Goal: Navigation & Orientation: Understand site structure

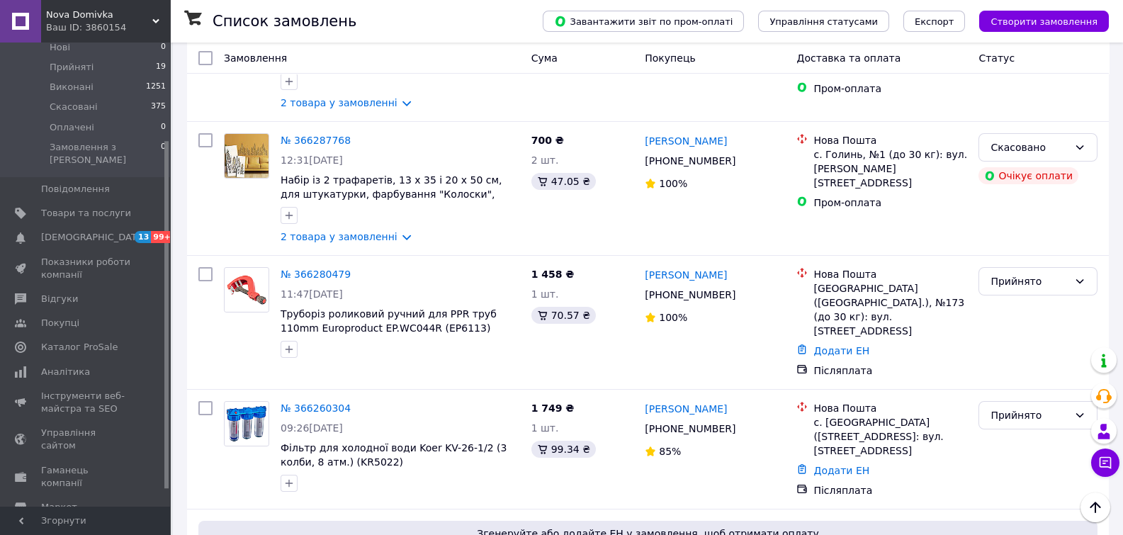
scroll to position [137, 0]
drag, startPoint x: 167, startPoint y: 380, endPoint x: 163, endPoint y: 483, distance: 102.8
click at [163, 483] on div "Головна Замовлення та повідомлення Замовлення 0 Нові 0 Прийняті 19 Виконані 125…" at bounding box center [85, 275] width 170 height 464
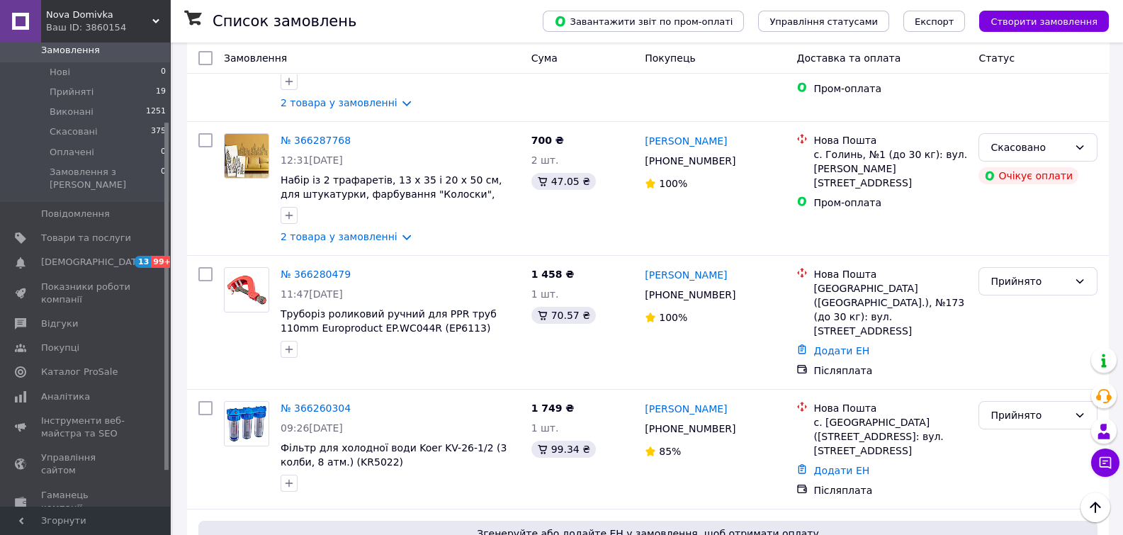
drag, startPoint x: 167, startPoint y: 483, endPoint x: 168, endPoint y: 459, distance: 24.1
click at [168, 459] on div at bounding box center [166, 296] width 4 height 347
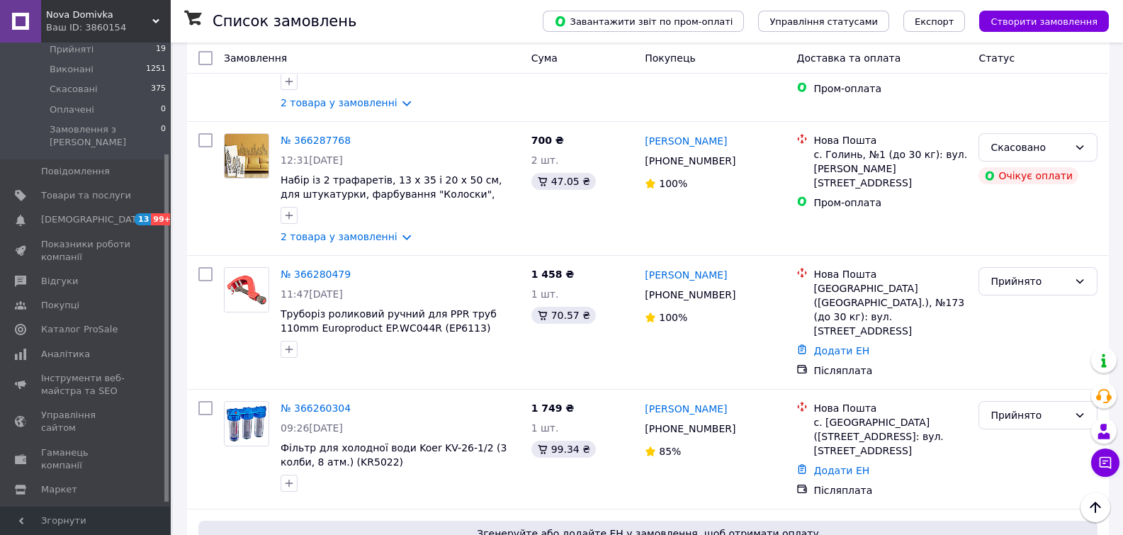
scroll to position [152, 0]
drag, startPoint x: 168, startPoint y: 441, endPoint x: 170, endPoint y: 519, distance: 78.0
click at [62, 344] on span "Аналітика" at bounding box center [65, 350] width 49 height 13
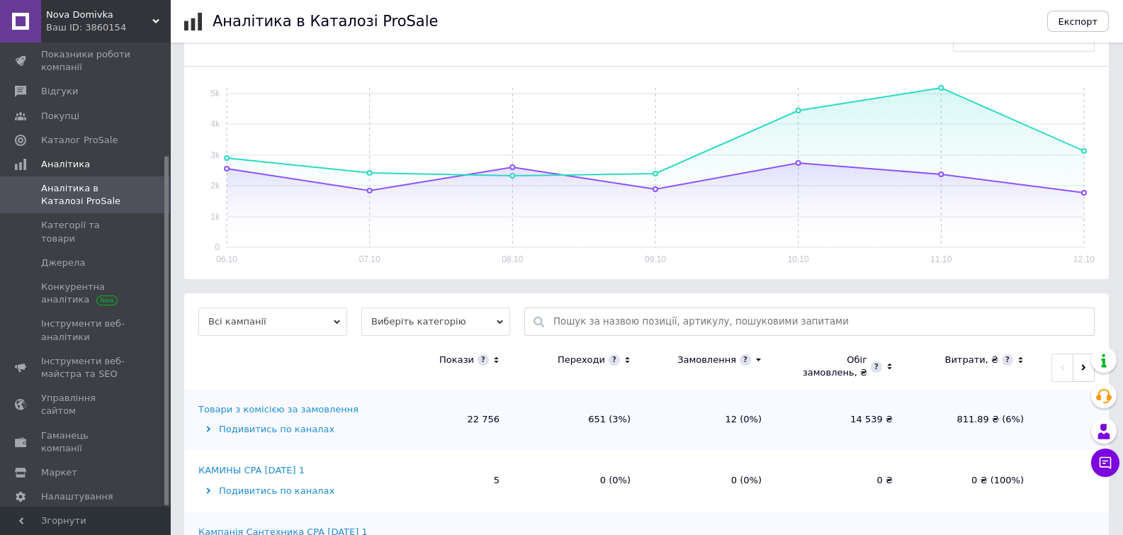
scroll to position [188, 0]
click at [58, 222] on span "Категорії та товари" at bounding box center [86, 232] width 90 height 26
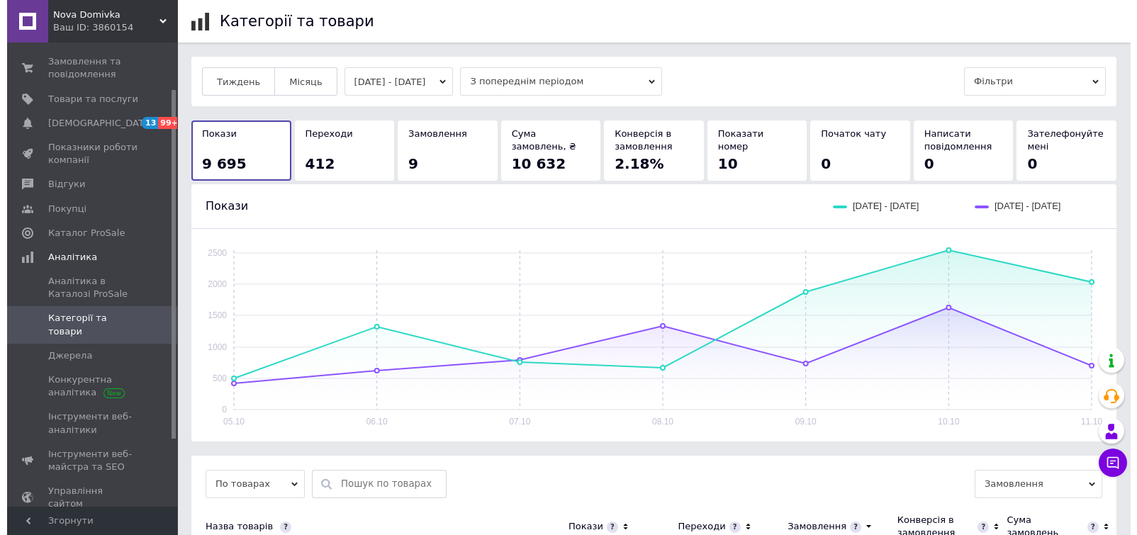
scroll to position [52, 0]
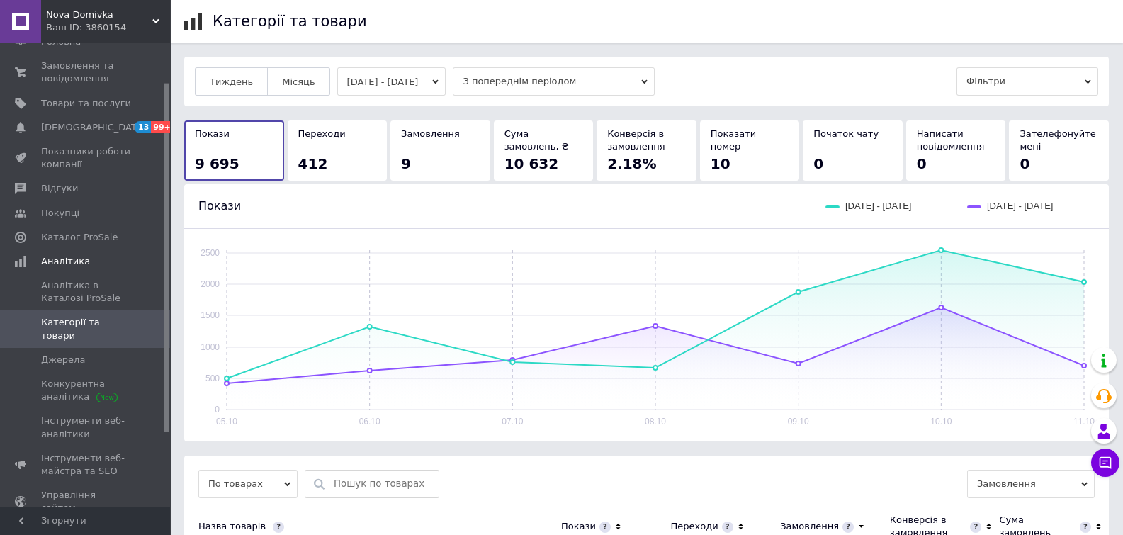
drag, startPoint x: 165, startPoint y: 449, endPoint x: 165, endPoint y: 376, distance: 73.7
click at [165, 376] on div at bounding box center [166, 258] width 4 height 349
click at [64, 155] on span "Показники роботи компанії" at bounding box center [86, 158] width 90 height 26
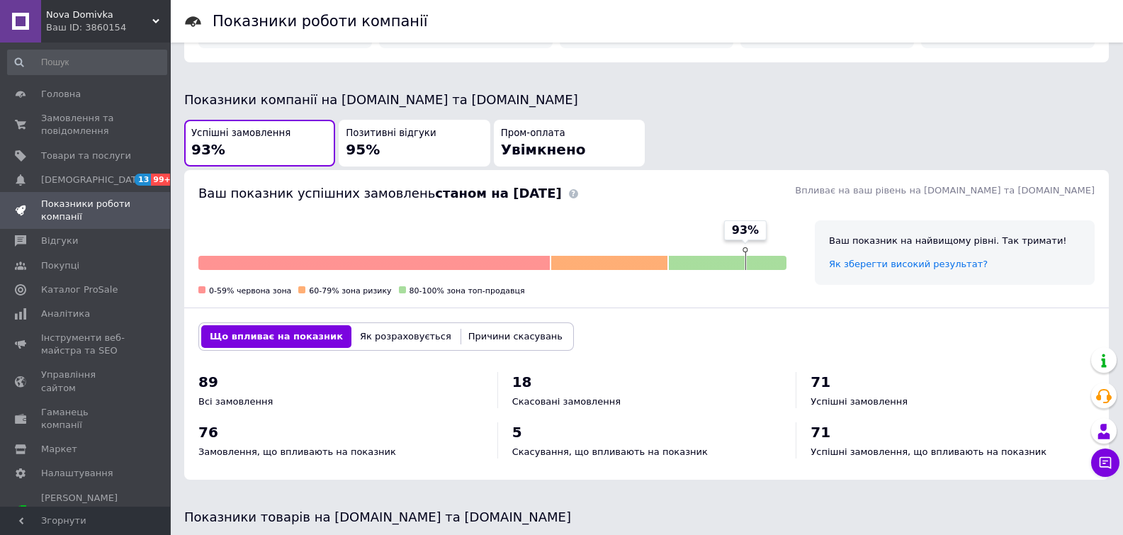
scroll to position [301, 0]
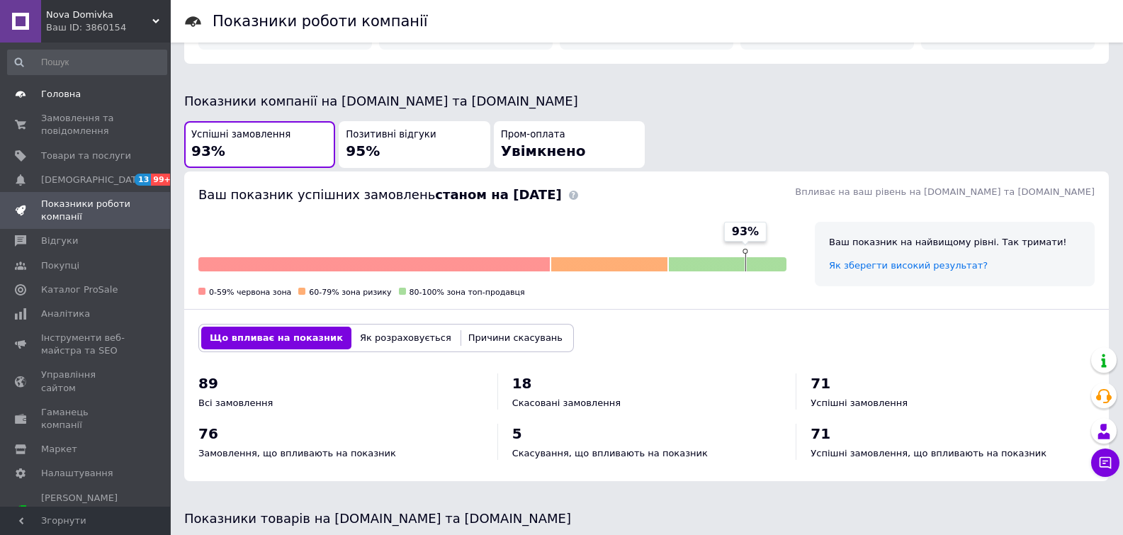
click at [52, 90] on span "Головна" at bounding box center [61, 94] width 40 height 13
